Goal: Task Accomplishment & Management: Manage account settings

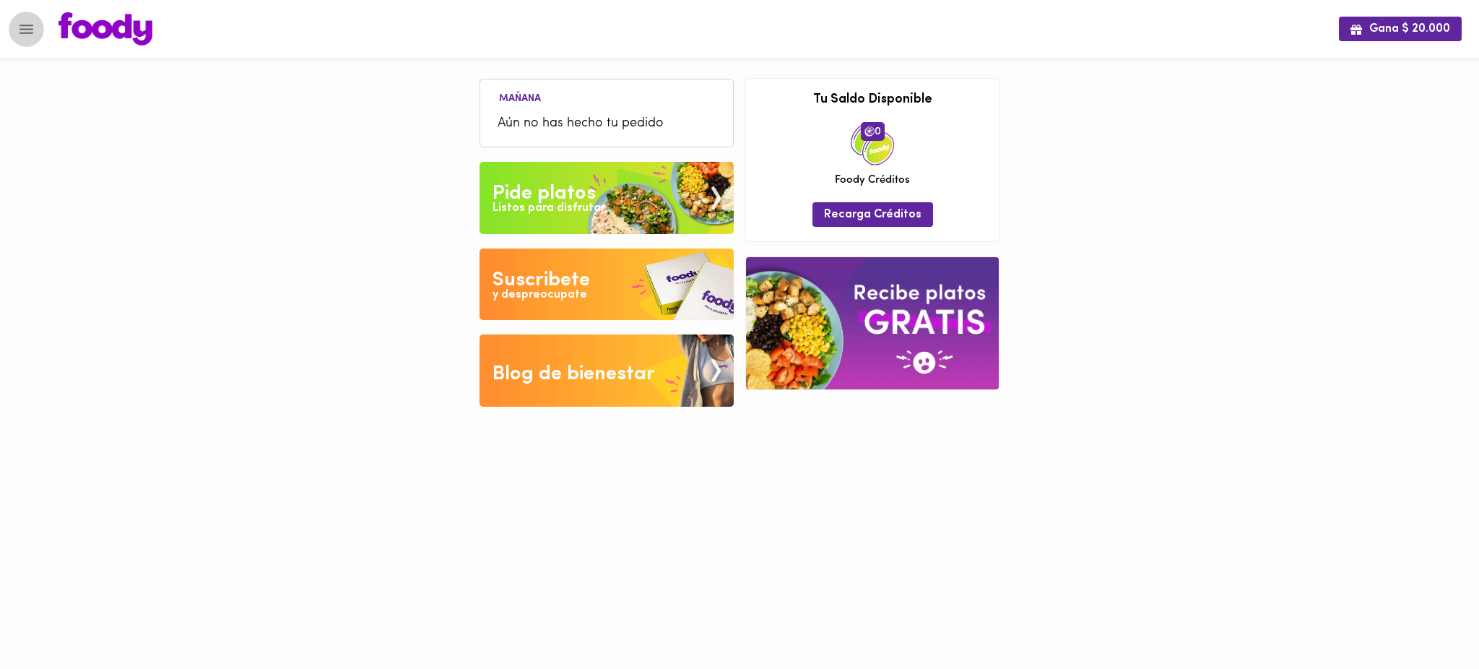
click at [32, 27] on icon "Menu" at bounding box center [26, 29] width 18 height 18
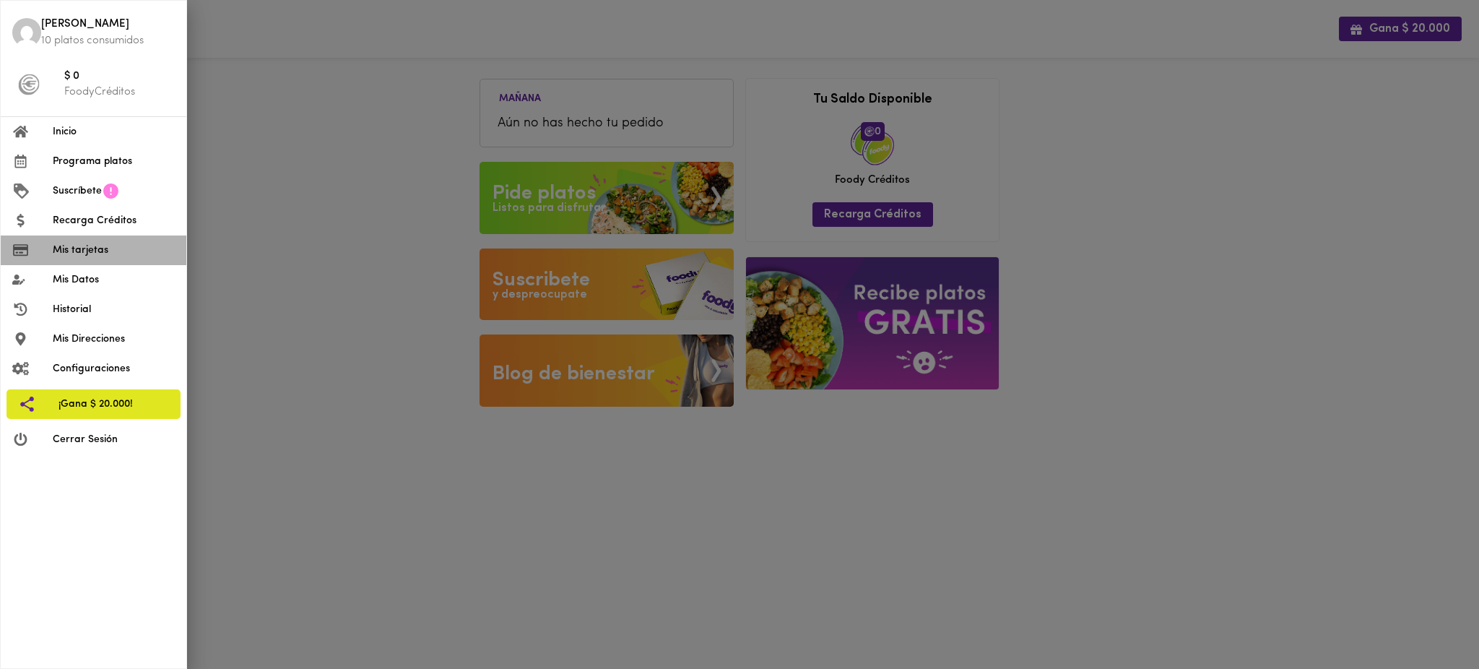
click at [89, 251] on span "Mis tarjetas" at bounding box center [114, 250] width 122 height 15
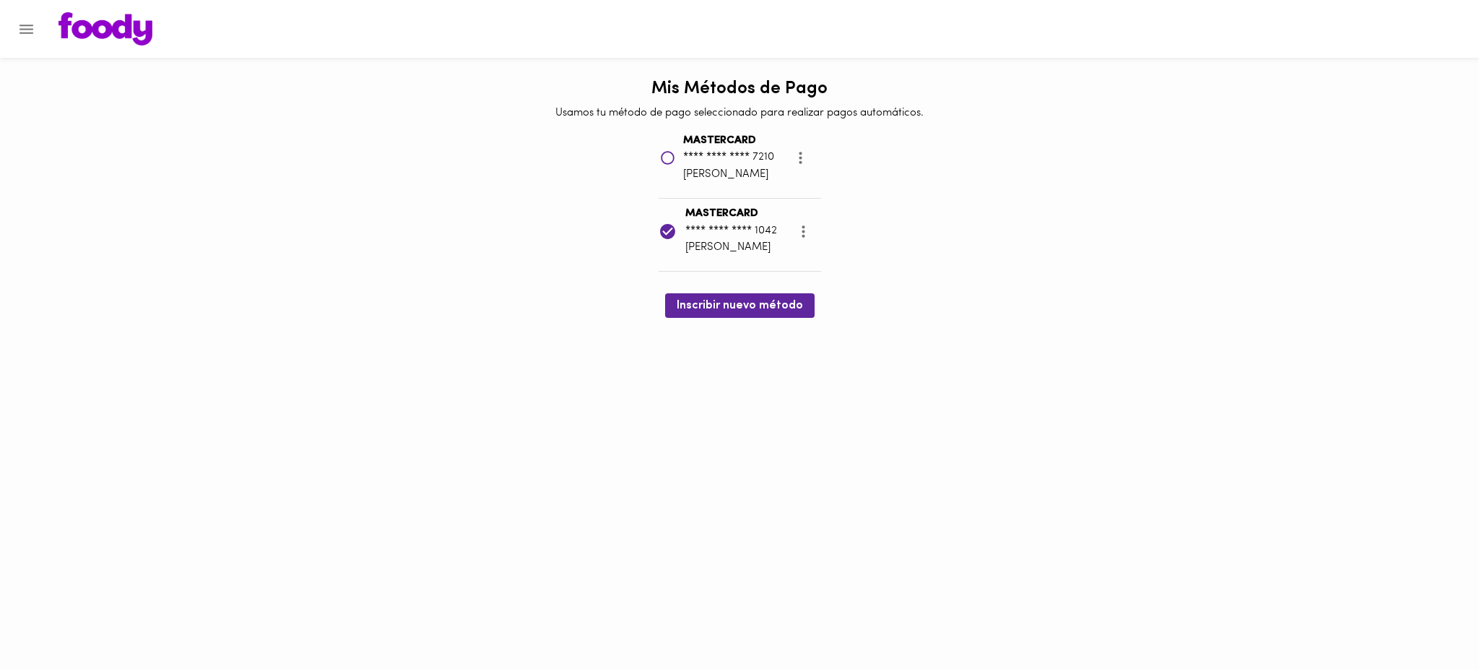
click at [28, 26] on icon "Menu" at bounding box center [26, 29] width 18 height 18
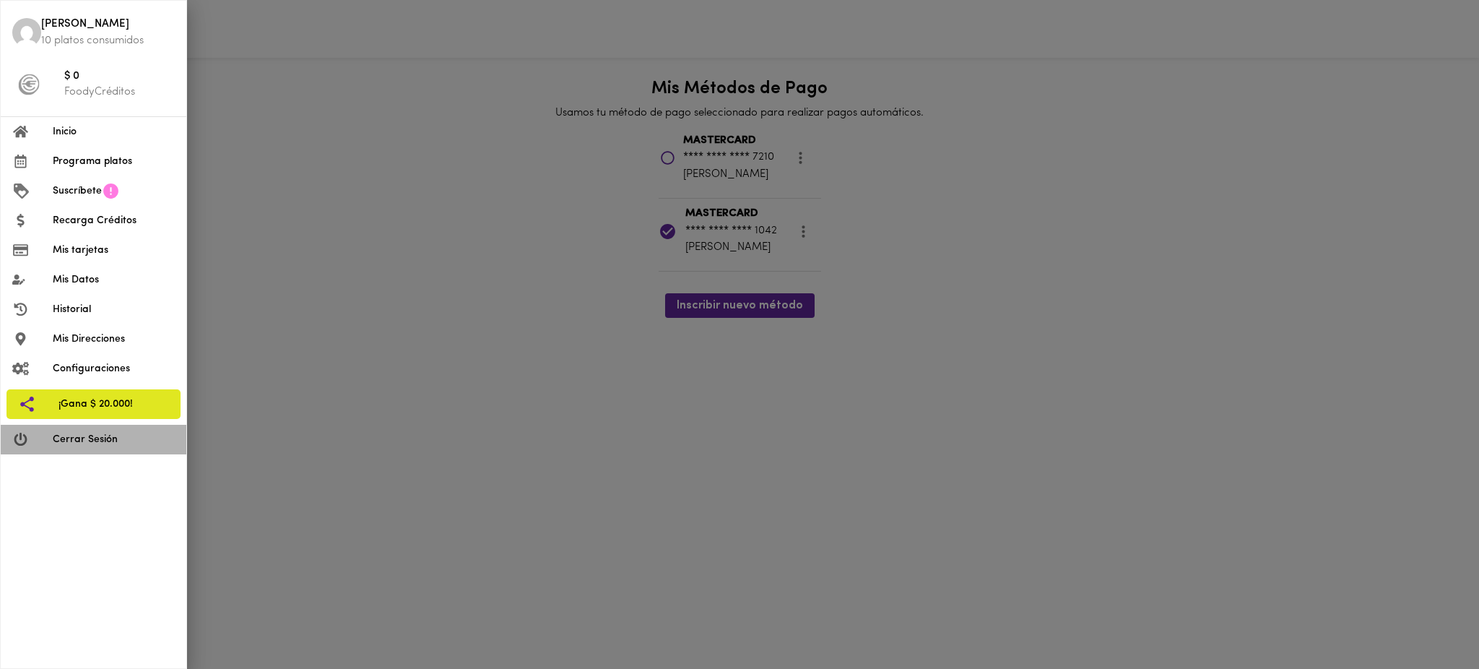
click at [107, 446] on span "Cerrar Sesión" at bounding box center [114, 439] width 122 height 15
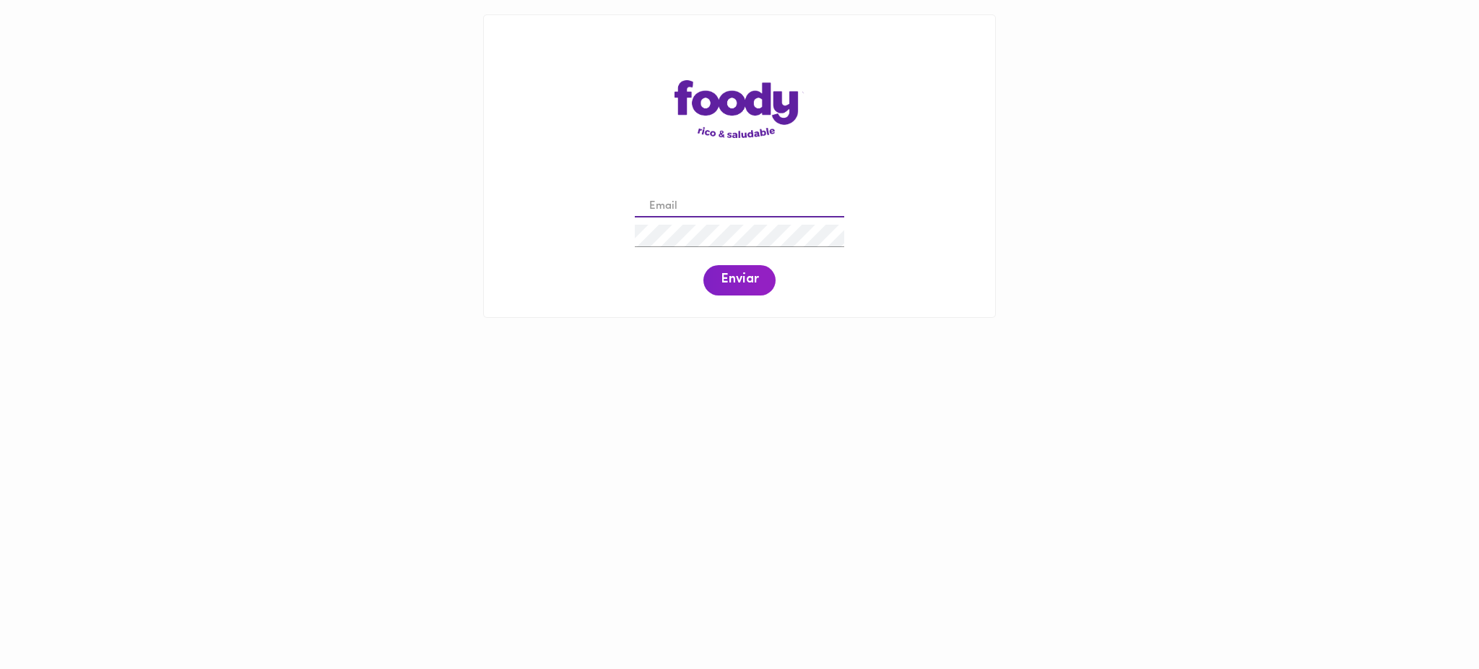
click at [703, 204] on input "email" at bounding box center [739, 207] width 209 height 22
paste input "[EMAIL_ADDRESS][DOMAIN_NAME]"
type input "[EMAIL_ADDRESS][DOMAIN_NAME]"
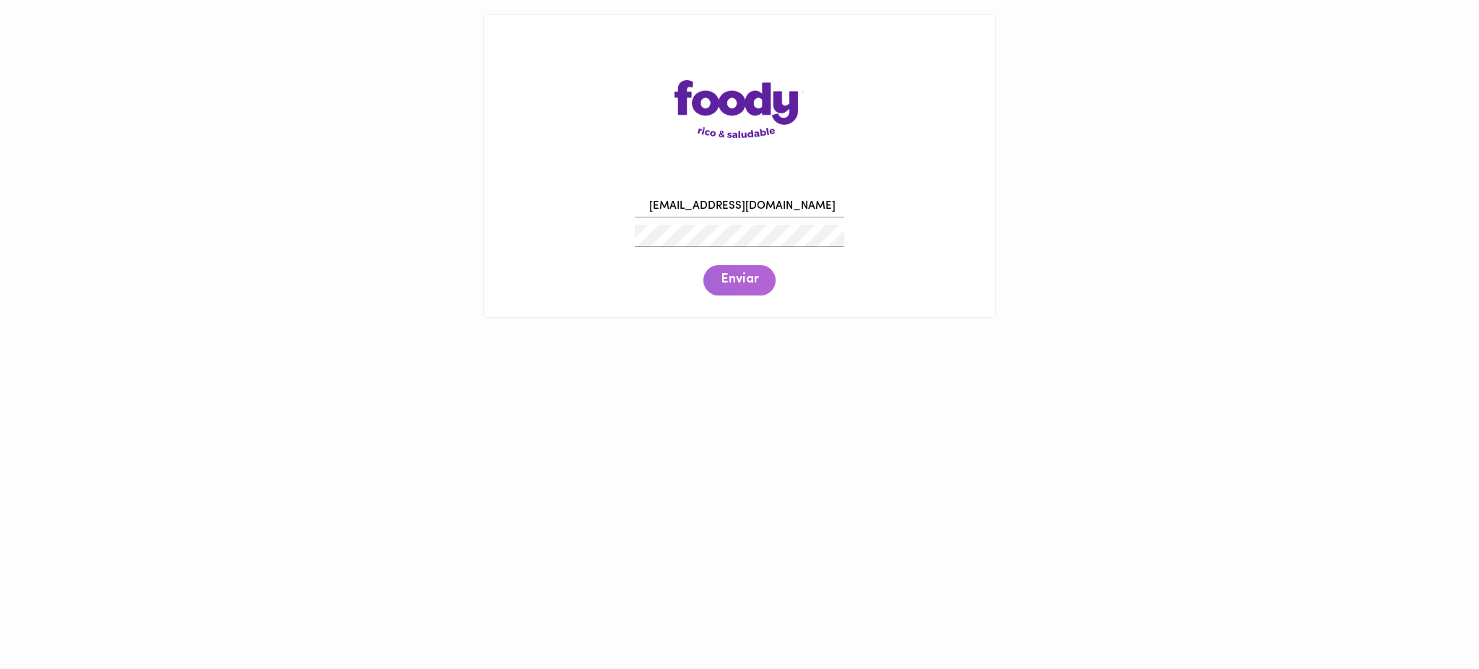
click at [728, 274] on span "Enviar" at bounding box center [740, 280] width 38 height 16
